Goal: Task Accomplishment & Management: Manage account settings

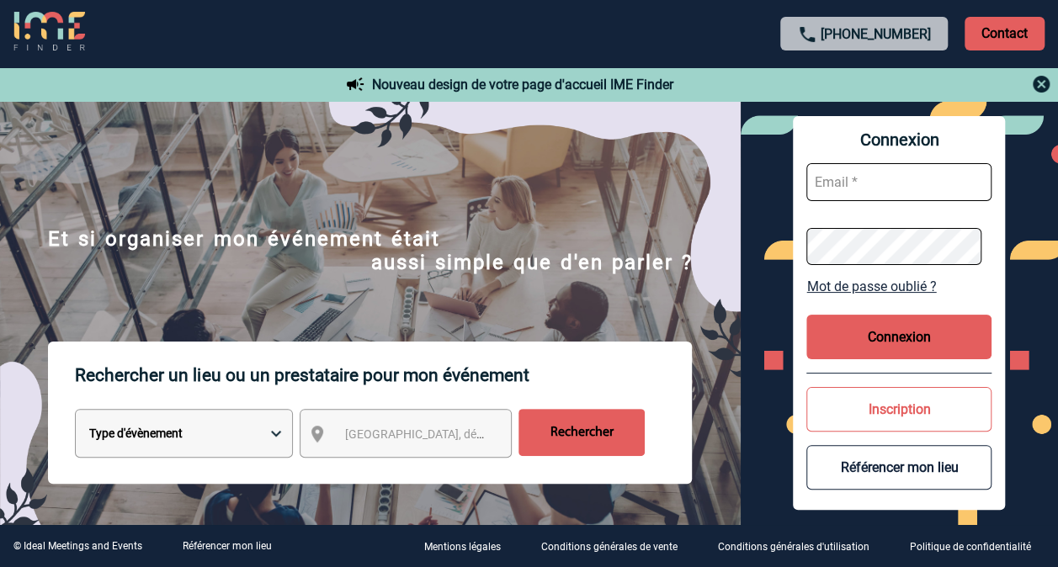
type input "[PERSON_NAME][EMAIL_ADDRESS][DOMAIN_NAME]"
click at [887, 332] on button "Connexion" at bounding box center [898, 337] width 185 height 45
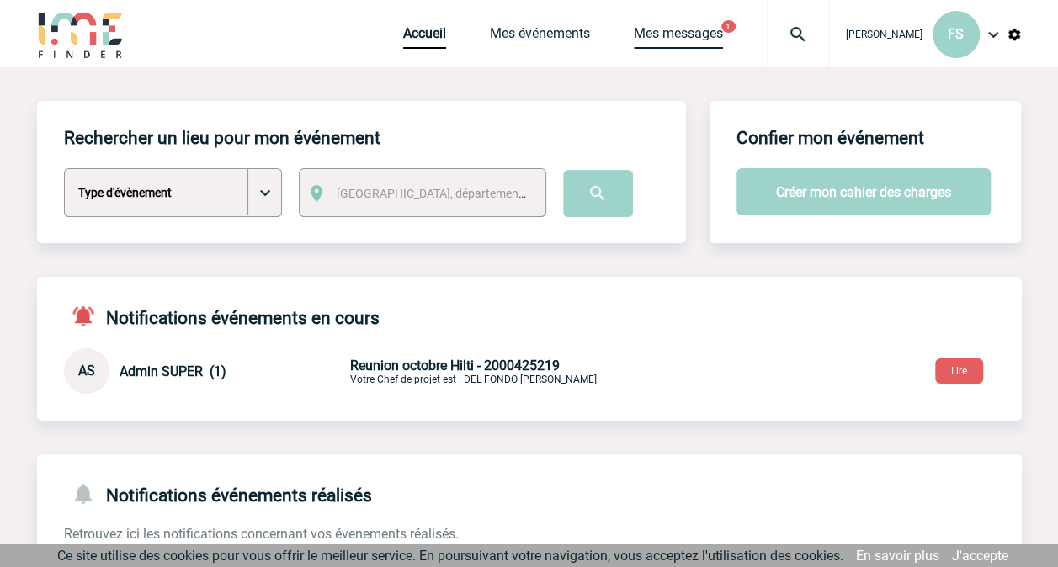
click at [673, 26] on link "Mes messages" at bounding box center [678, 37] width 89 height 24
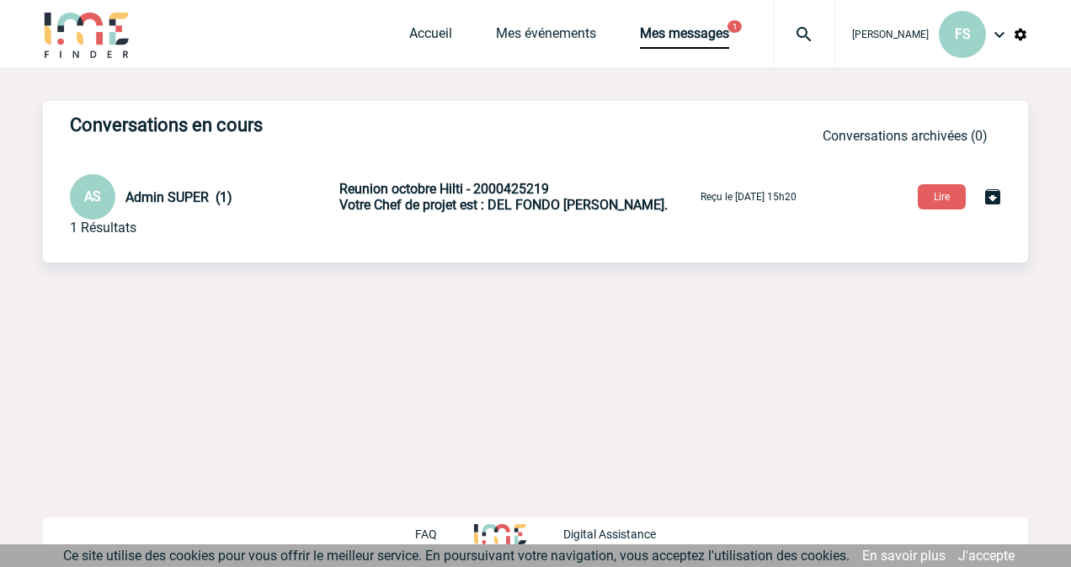
click at [521, 207] on span "Votre Chef de projet est : DEL FONDO [PERSON_NAME]." at bounding box center [503, 205] width 328 height 16
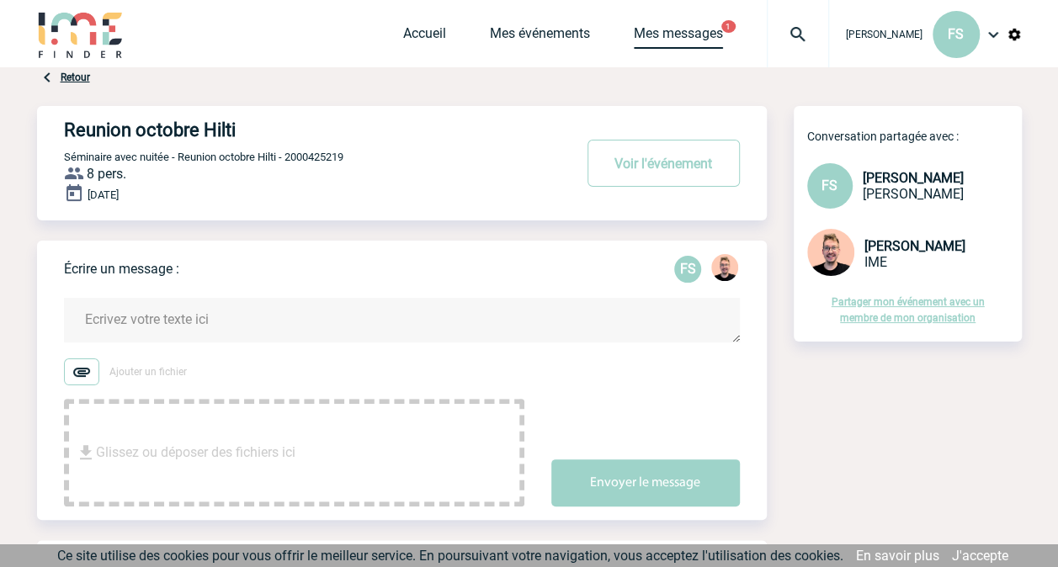
click at [684, 29] on link "Mes messages" at bounding box center [678, 37] width 89 height 24
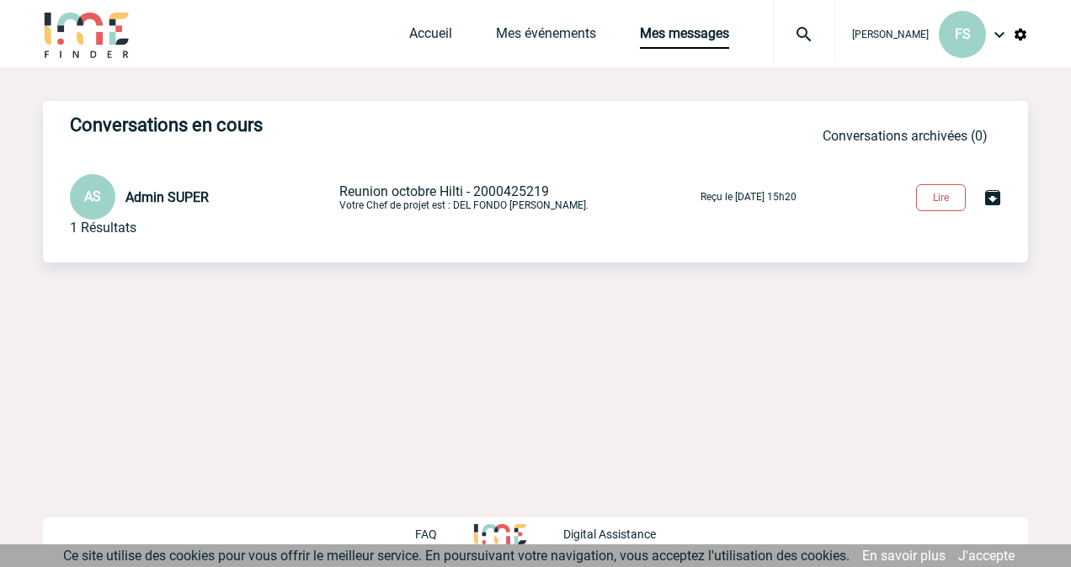
click at [933, 205] on button "Lire" at bounding box center [941, 197] width 50 height 27
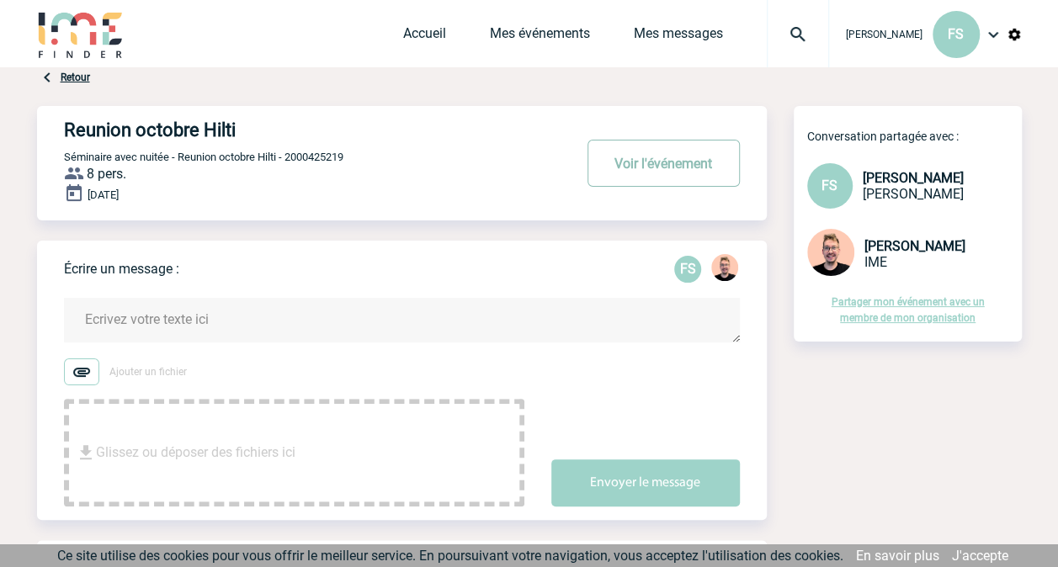
click at [685, 155] on button "Voir l'événement" at bounding box center [663, 163] width 152 height 47
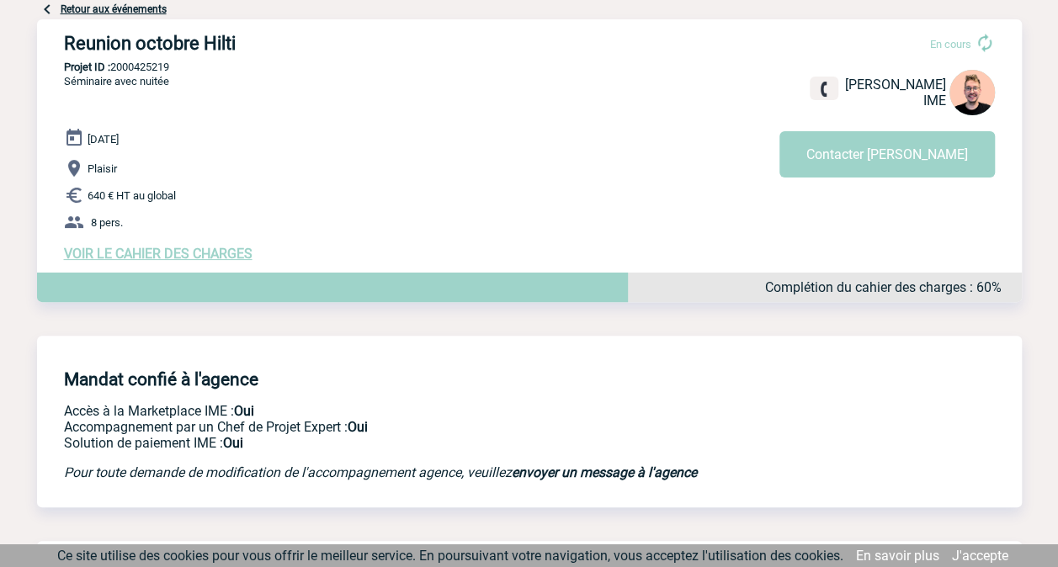
scroll to position [104, 0]
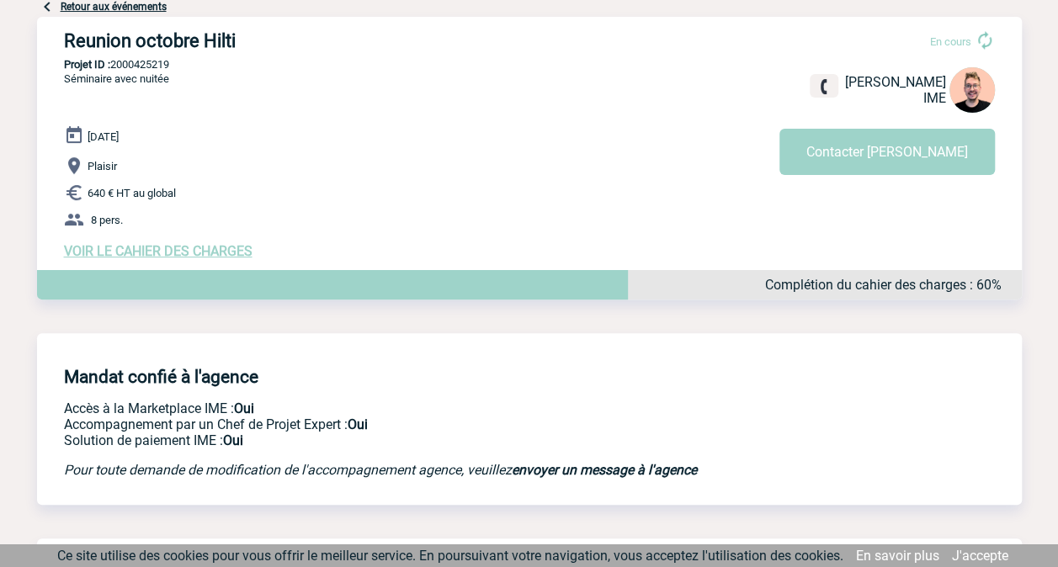
click at [213, 251] on span "VOIR LE CAHIER DES CHARGES" at bounding box center [158, 251] width 189 height 16
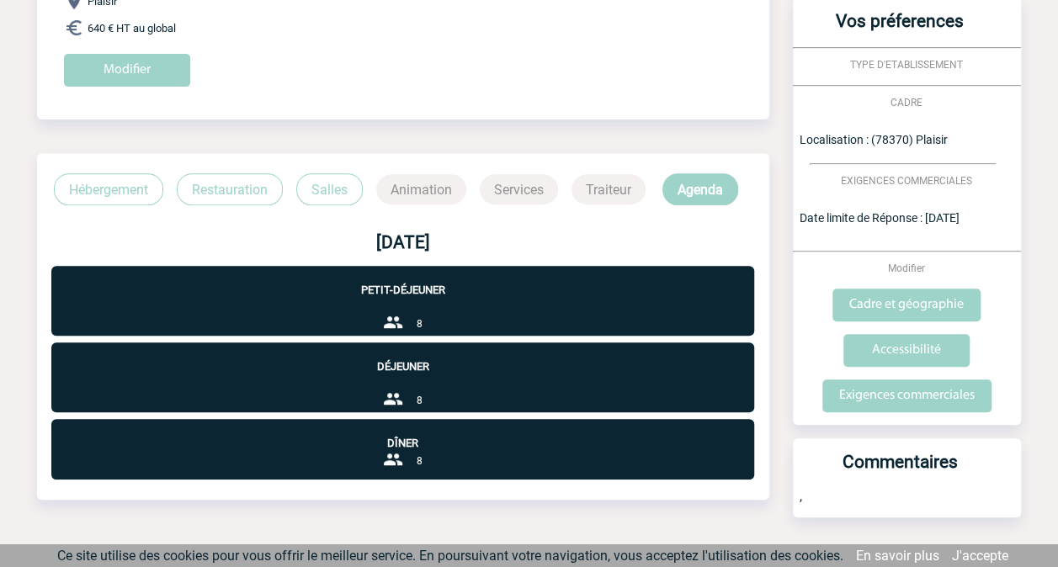
scroll to position [310, 0]
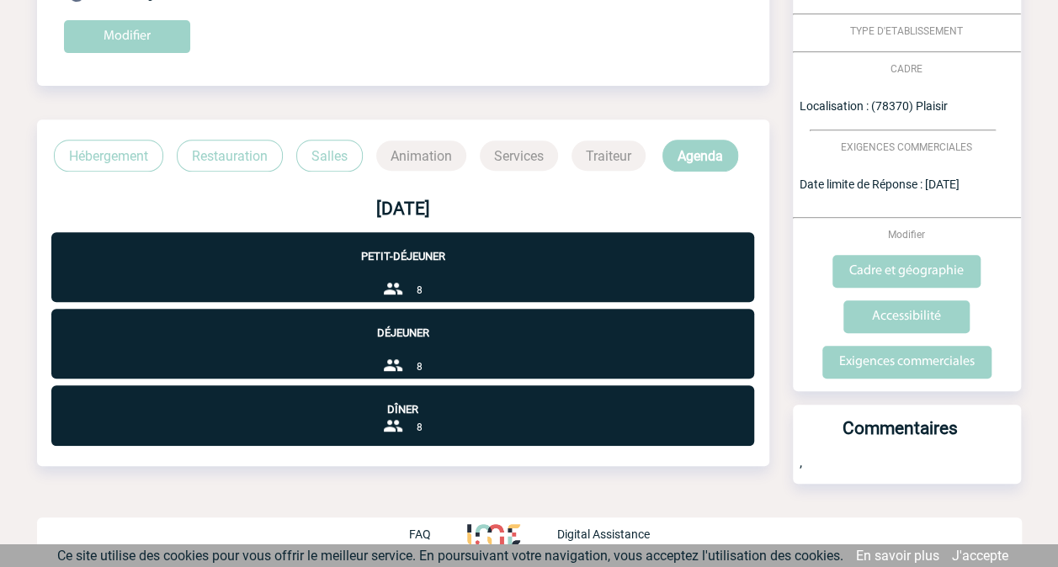
click at [429, 413] on p "Dîner" at bounding box center [402, 400] width 703 height 30
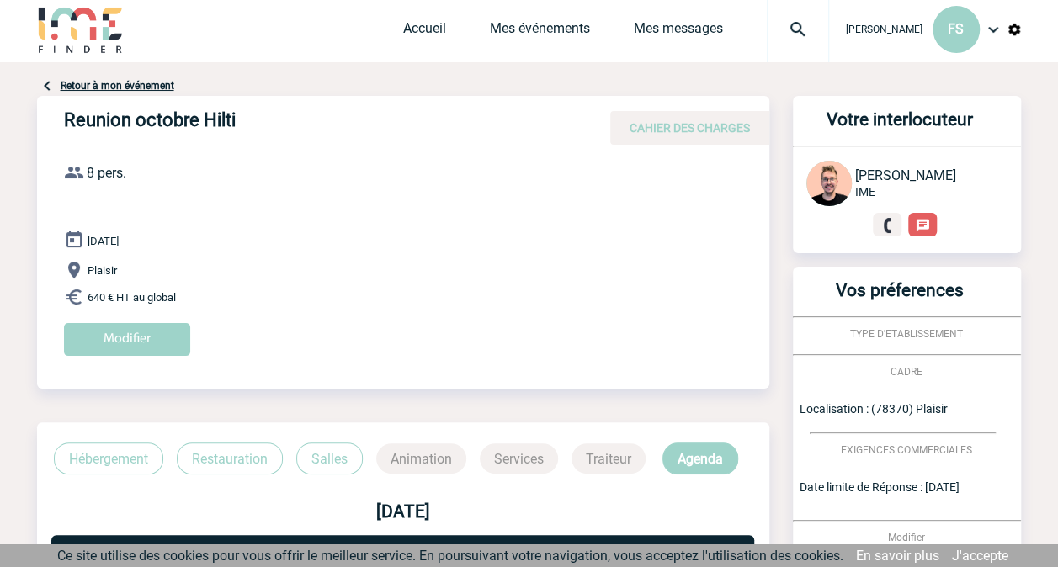
scroll to position [4, 0]
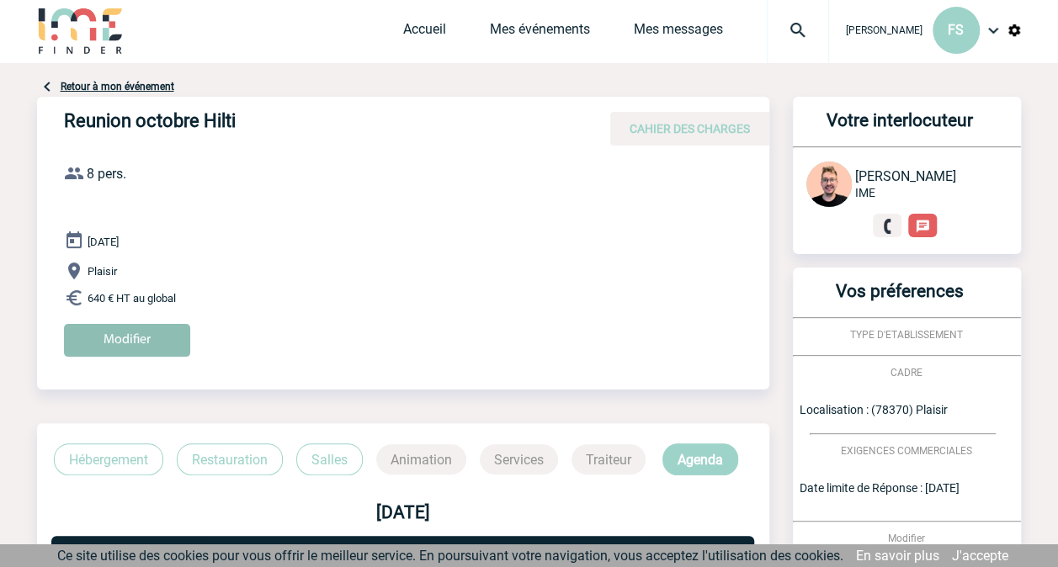
click at [126, 327] on input "Modifier" at bounding box center [127, 340] width 126 height 33
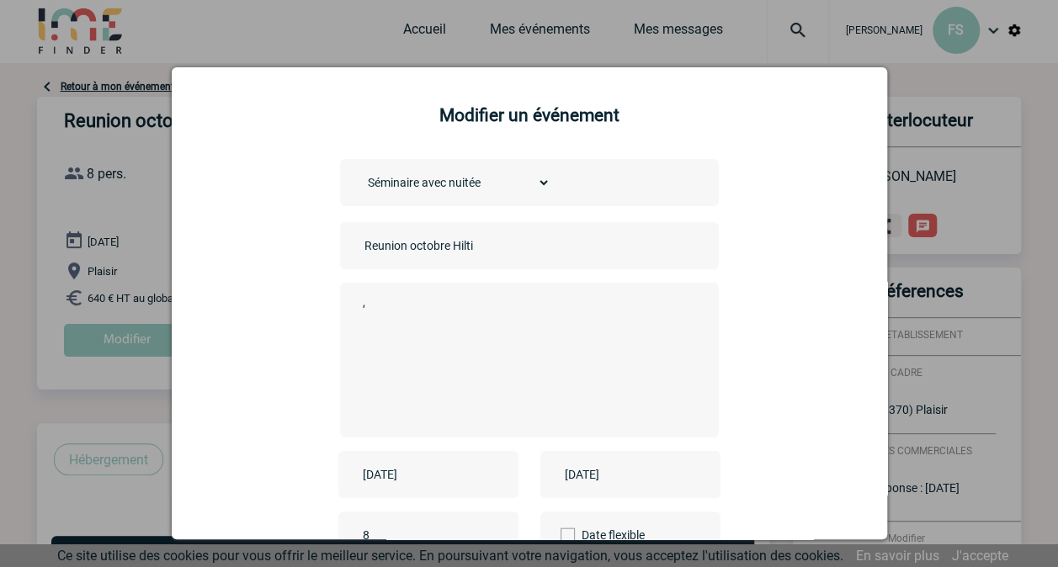
click at [538, 186] on select "Choisissez un type d'évènement Séminaire avec nuitée Séminaire sans nuitée Repa…" at bounding box center [455, 183] width 190 height 24
select select "2"
click at [360, 172] on select "Choisissez un type d'évènement Séminaire avec nuitée Séminaire sans nuitée Repa…" at bounding box center [455, 183] width 190 height 24
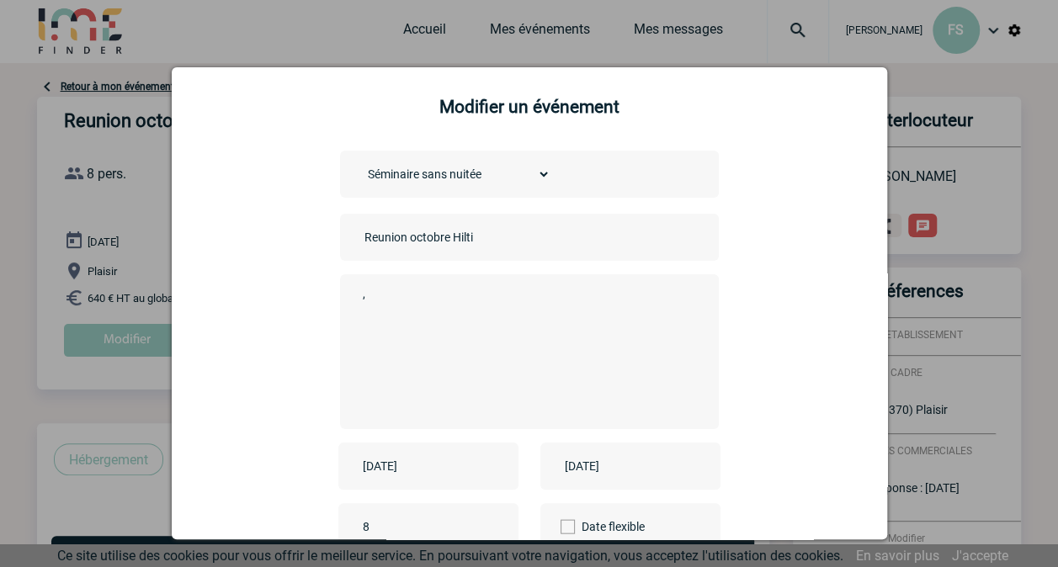
scroll to position [8, 0]
click at [508, 242] on input "Reunion octobre Hilti" at bounding box center [478, 238] width 236 height 22
click at [404, 240] on input "Reunion octobre Hilti Exex" at bounding box center [478, 238] width 236 height 22
click at [473, 238] on input "Reunion octobre Hilti Exex" at bounding box center [478, 238] width 236 height 22
click at [470, 238] on input "Reunion octobre Hilti Exex" at bounding box center [478, 238] width 236 height 22
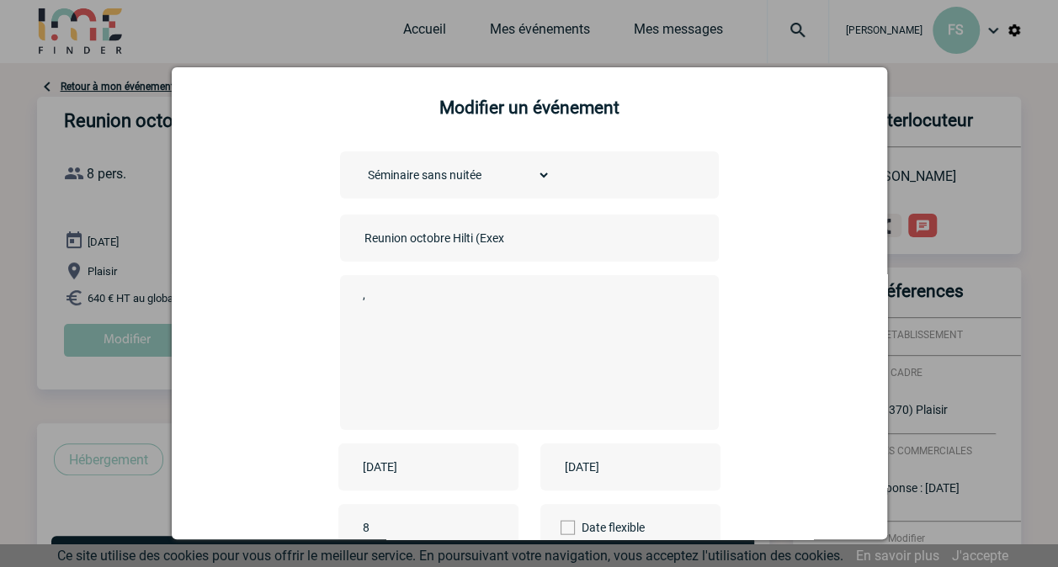
click at [511, 239] on input "Reunion octobre Hilti (Exex" at bounding box center [478, 238] width 236 height 22
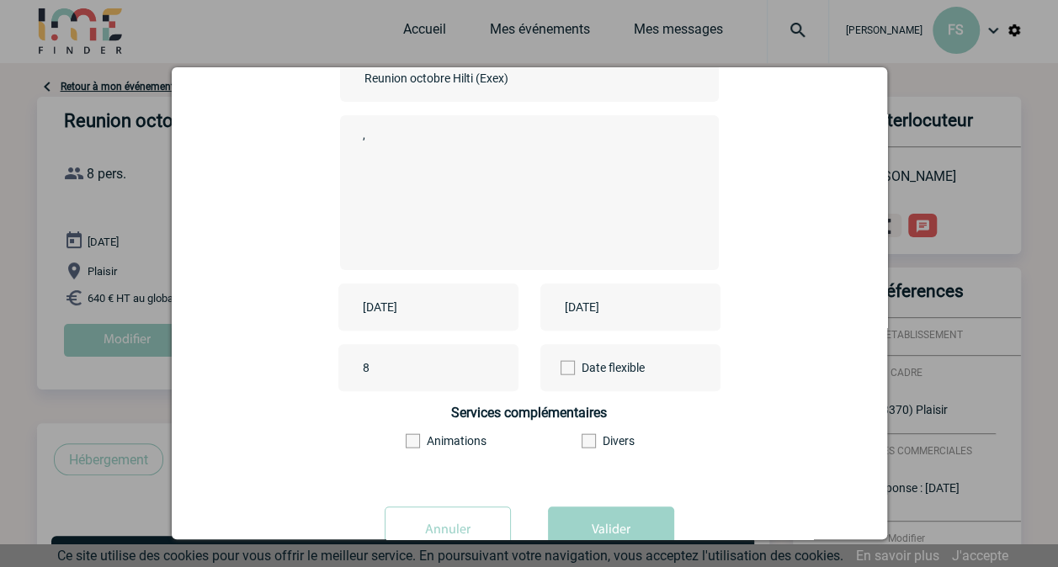
scroll to position [222, 0]
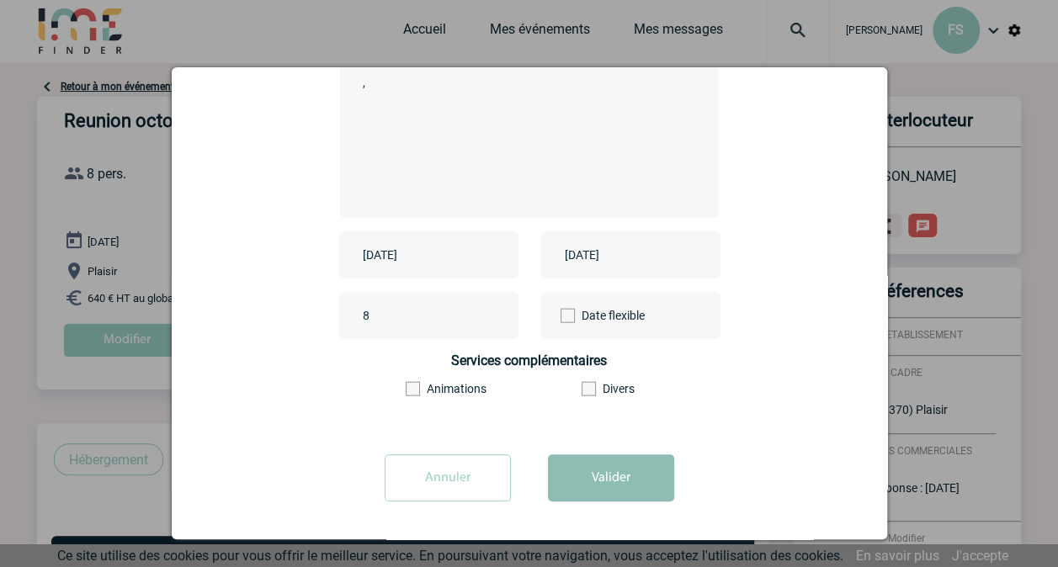
type input "Reunion octobre Hilti (Exex)"
click at [609, 496] on button "Valider" at bounding box center [611, 478] width 126 height 47
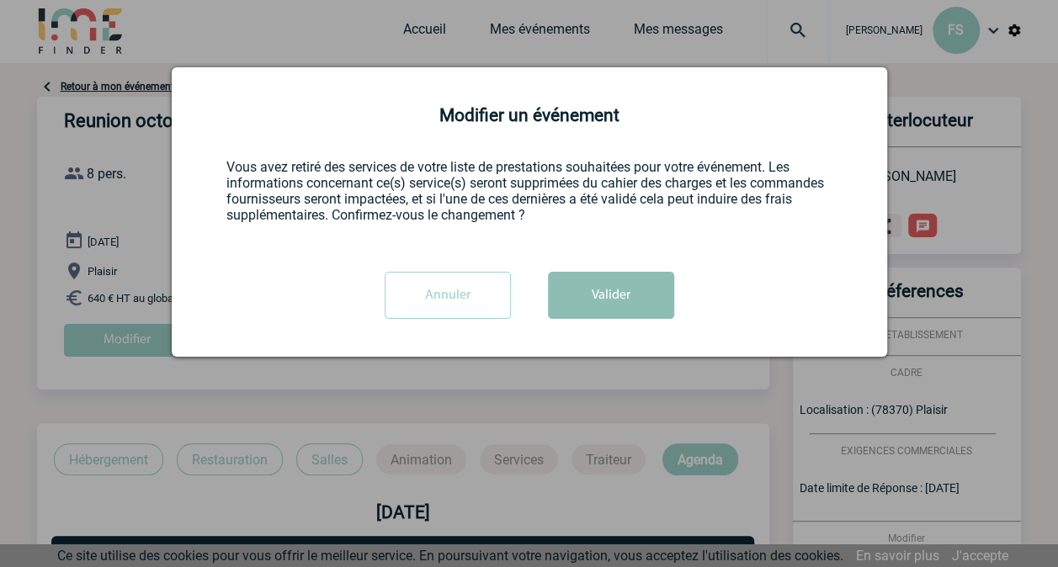
click at [618, 288] on button "Valider" at bounding box center [611, 295] width 126 height 47
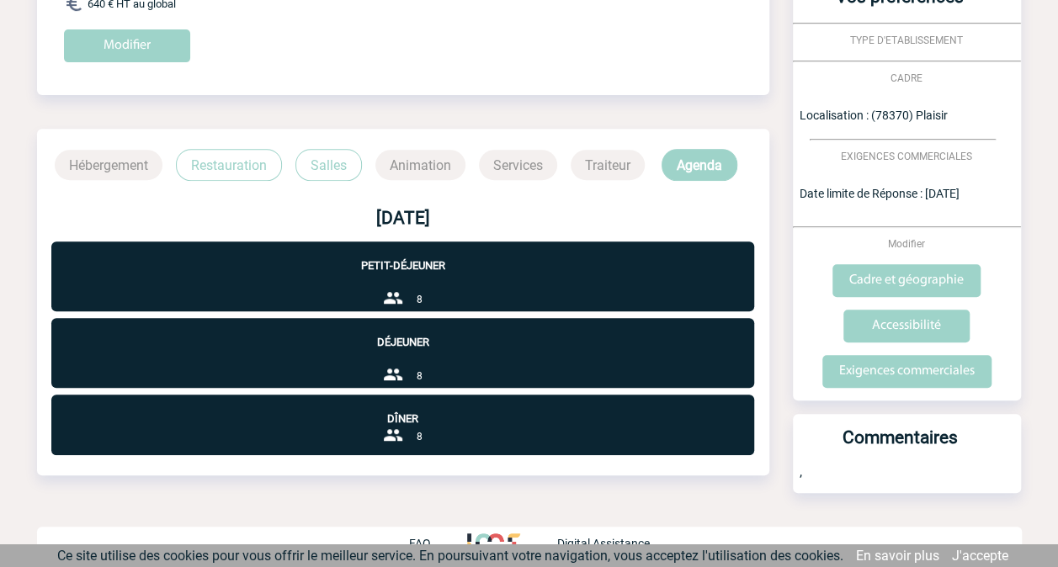
scroll to position [310, 0]
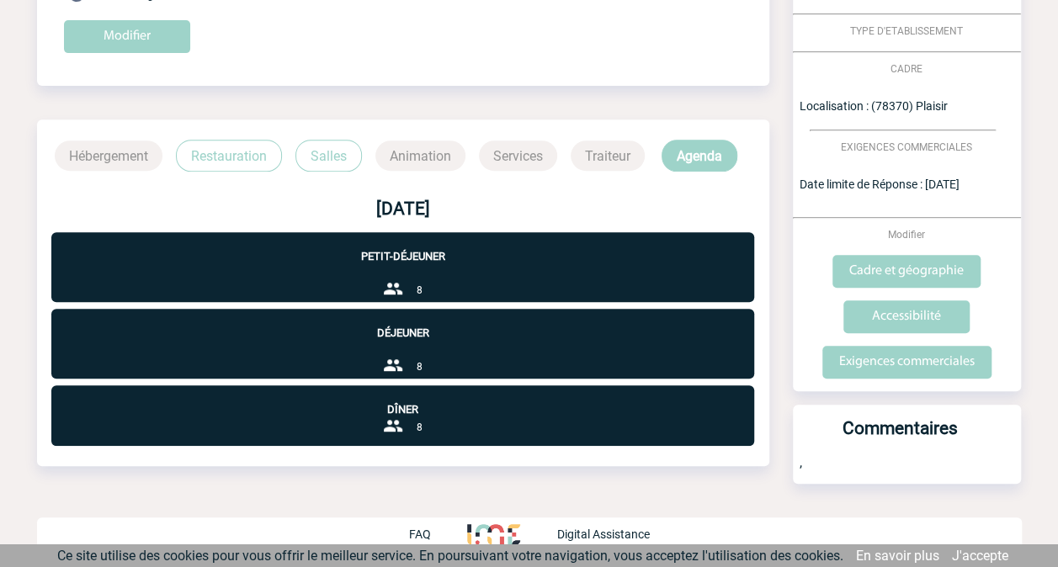
click at [334, 163] on p "Salles" at bounding box center [328, 156] width 66 height 32
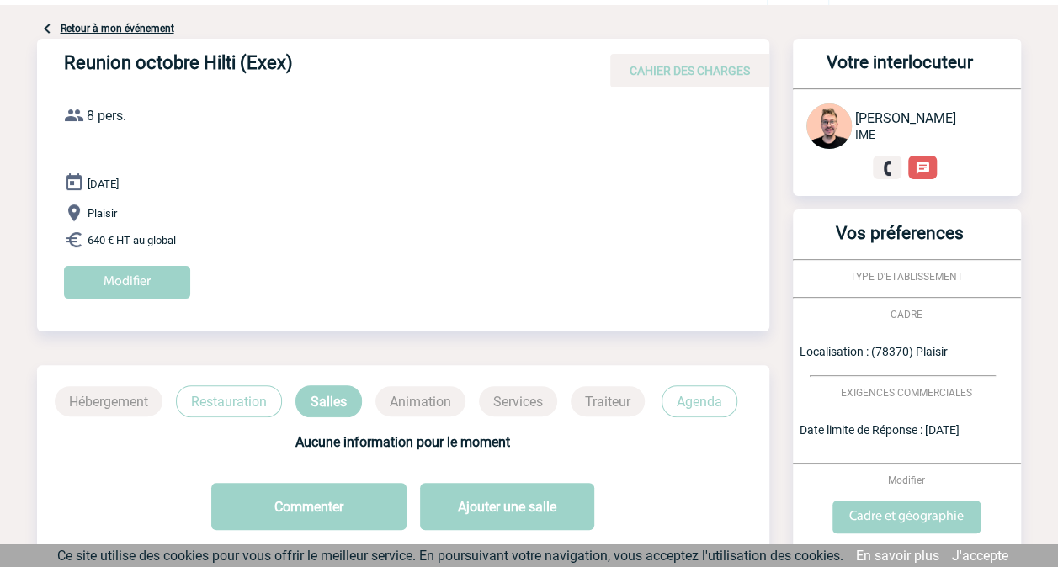
scroll to position [0, 0]
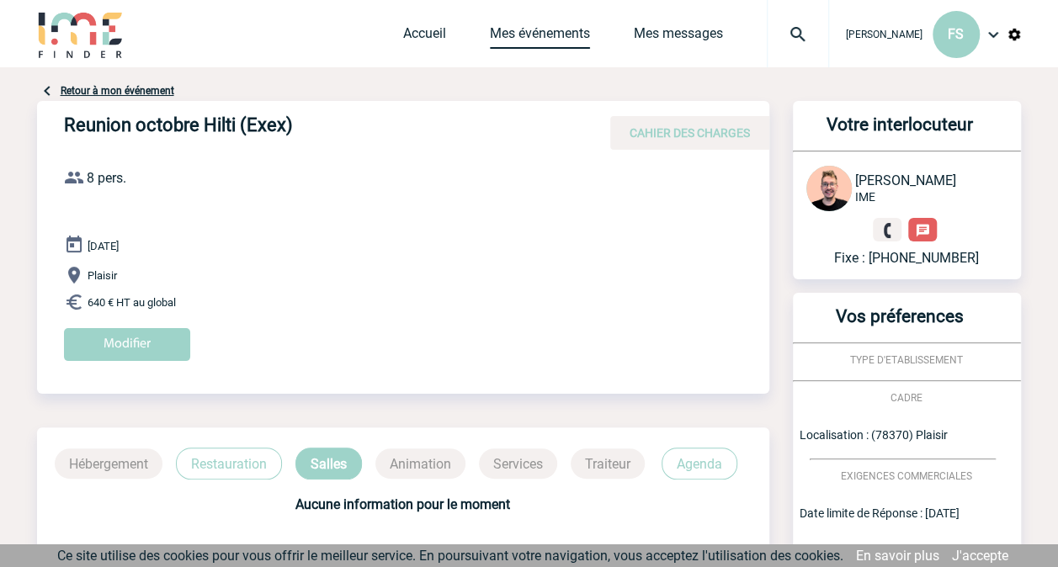
click at [545, 26] on link "Mes événements" at bounding box center [540, 37] width 100 height 24
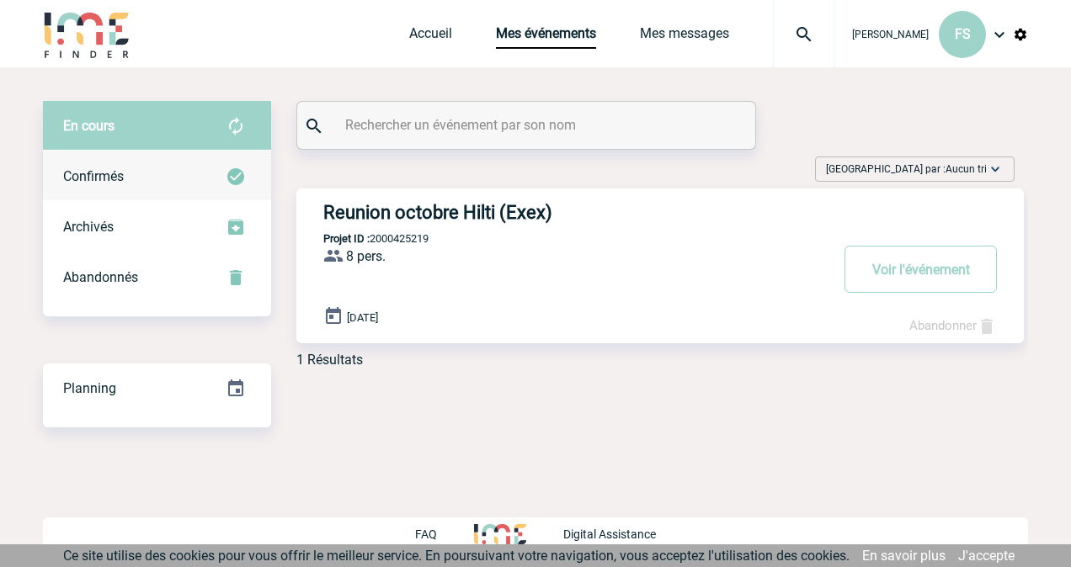
click at [154, 173] on div "Confirmés" at bounding box center [157, 177] width 228 height 51
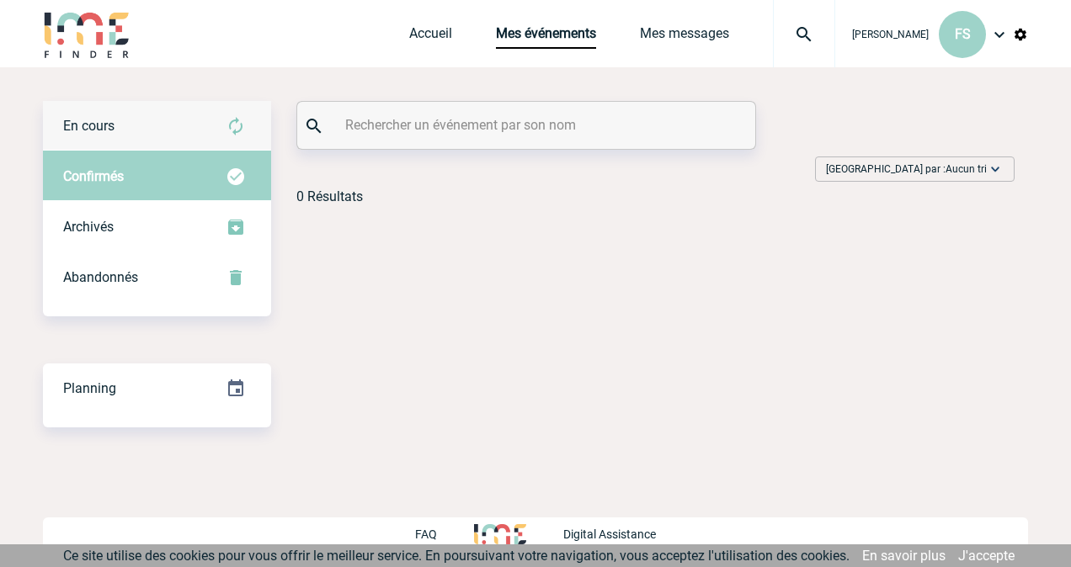
click at [143, 136] on div "En cours" at bounding box center [157, 126] width 228 height 51
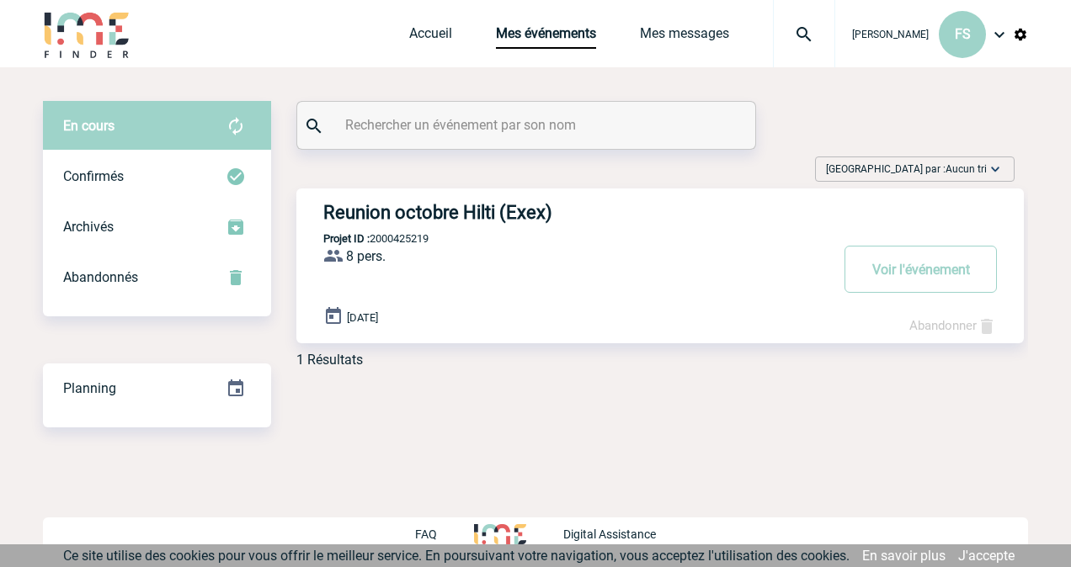
click at [234, 120] on img at bounding box center [236, 126] width 20 height 20
